Goal: Information Seeking & Learning: Learn about a topic

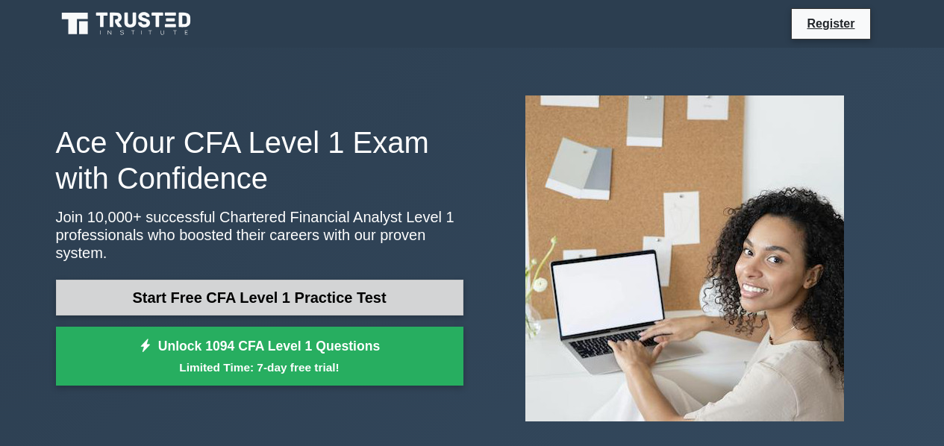
click at [423, 290] on link "Start Free CFA Level 1 Practice Test" at bounding box center [260, 298] width 408 height 36
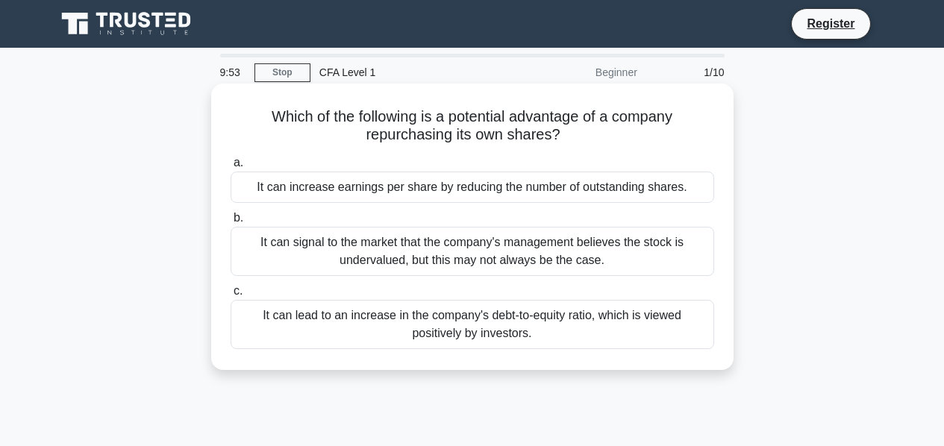
click at [427, 187] on div "It can increase earnings per share by reducing the number of outstanding shares." at bounding box center [473, 187] width 484 height 31
click at [231, 168] on input "a. It can increase earnings per share by reducing the number of outstanding sha…" at bounding box center [231, 163] width 0 height 10
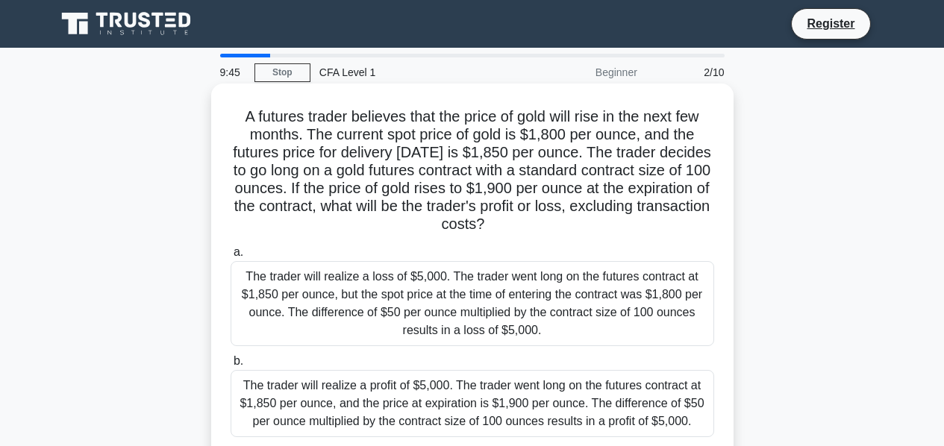
click at [360, 280] on div "The trader will realize a loss of $5,000. The trader went long on the futures c…" at bounding box center [473, 303] width 484 height 85
click at [231, 257] on input "a. The trader will realize a loss of $5,000. The trader went long on the future…" at bounding box center [231, 253] width 0 height 10
